Goal: Transaction & Acquisition: Purchase product/service

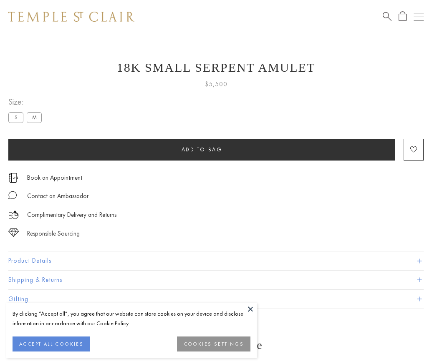
click at [201, 149] on span "Add to bag" at bounding box center [201, 149] width 41 height 7
